Goal: Information Seeking & Learning: Learn about a topic

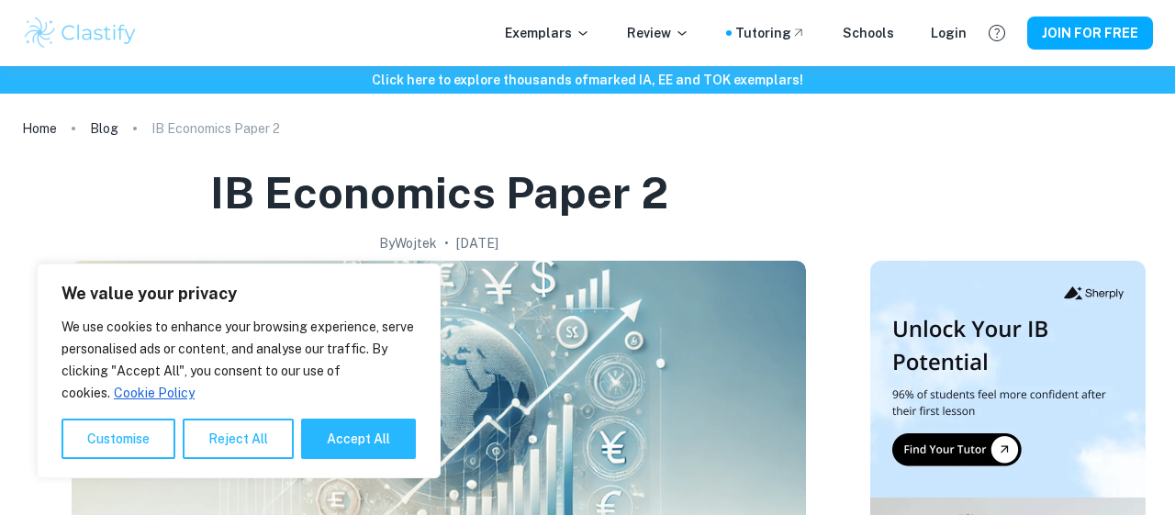
click at [213, 431] on button "Reject All" at bounding box center [238, 439] width 111 height 40
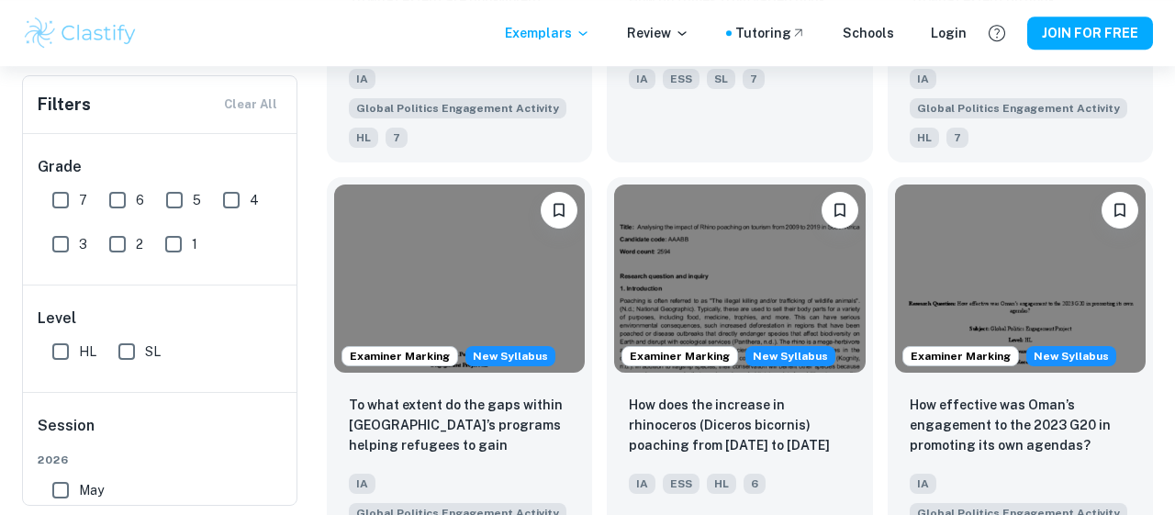
scroll to position [1814, 0]
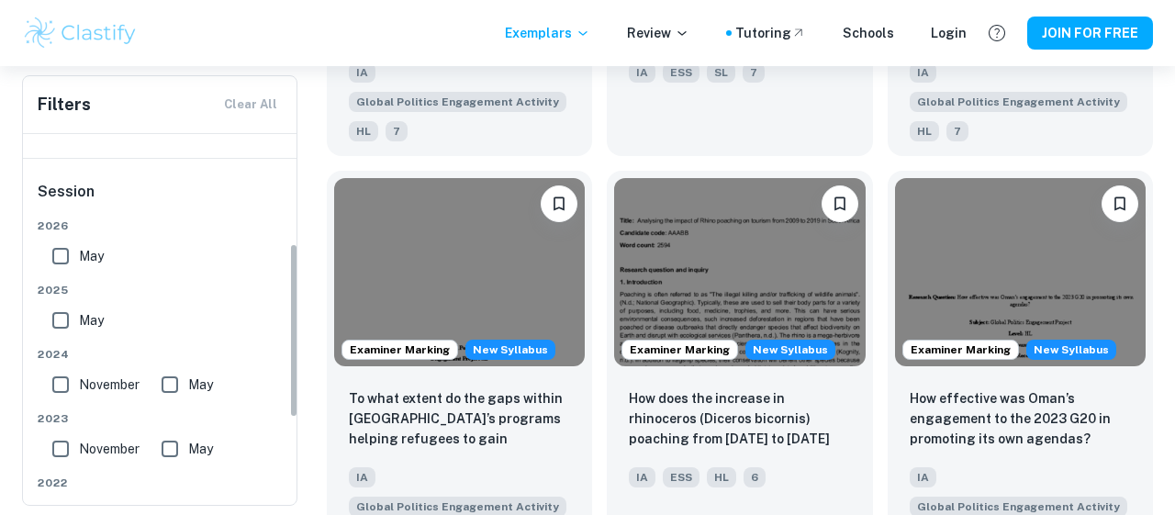
drag, startPoint x: 293, startPoint y: 281, endPoint x: 291, endPoint y: 394, distance: 112.9
click at [291, 394] on div "Grade 7 6 5 4 3 2 1 Level HL SL Session [DATE] [DATE] [DATE] May [DATE] May [DA…" at bounding box center [160, 319] width 275 height 371
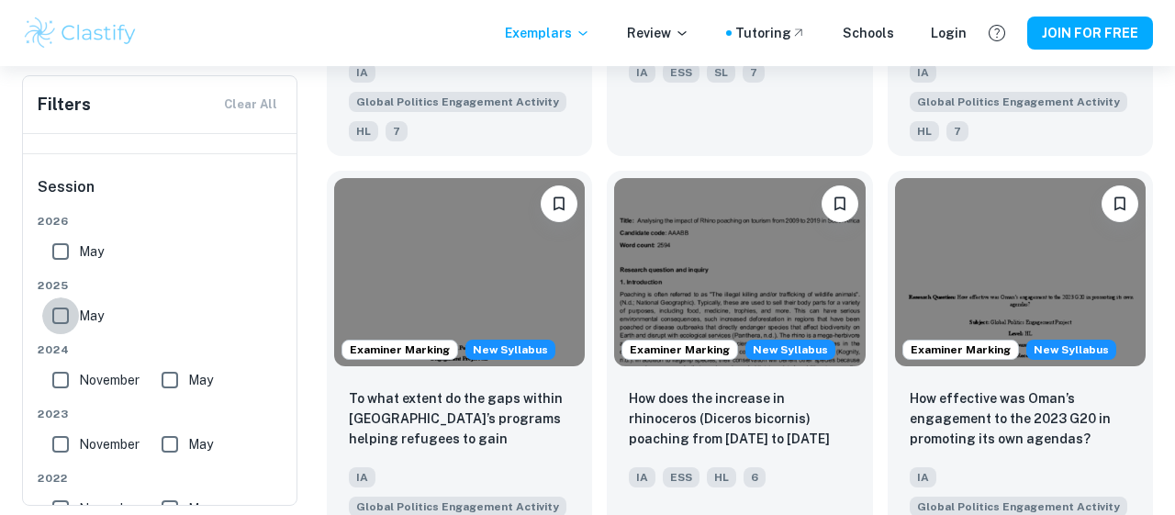
click at [58, 309] on input "May" at bounding box center [60, 315] width 37 height 37
checkbox input "true"
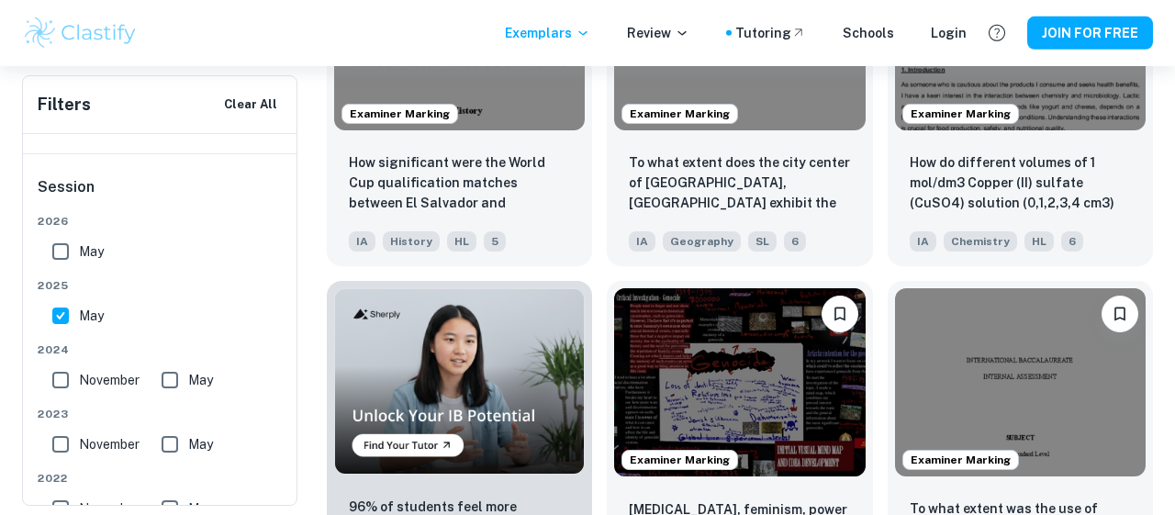
scroll to position [6823, 0]
